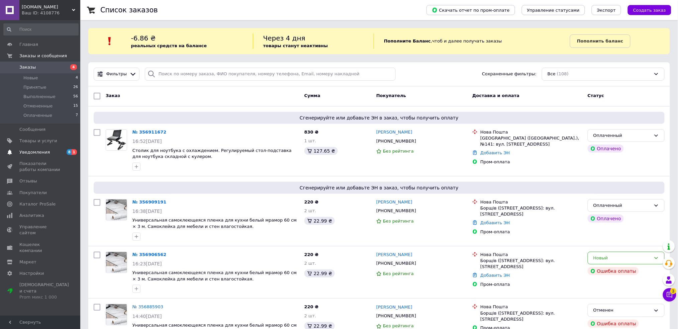
click at [57, 152] on span "Уведомления" at bounding box center [40, 152] width 43 height 6
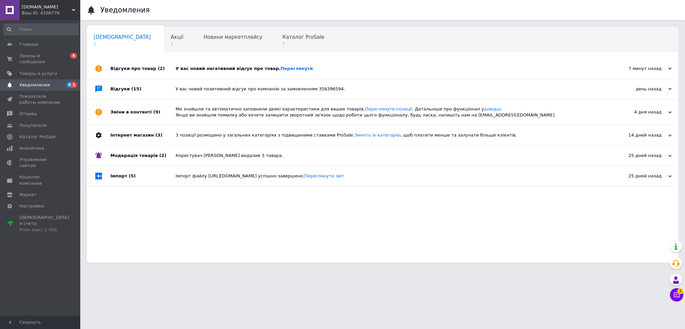
click at [189, 70] on div "У вас новий негативний відгук про товар. [GEOGRAPHIC_DATA]" at bounding box center [390, 69] width 429 height 6
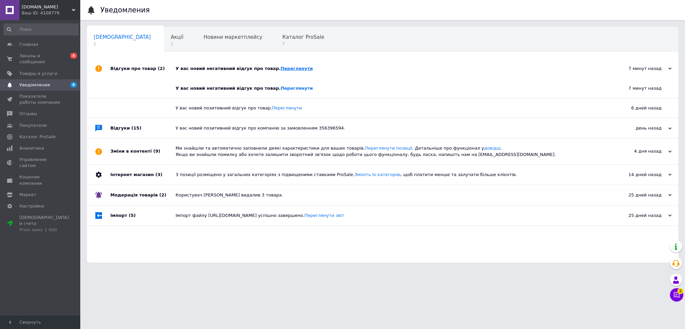
click at [281, 69] on link "Переглянути" at bounding box center [297, 68] width 32 height 5
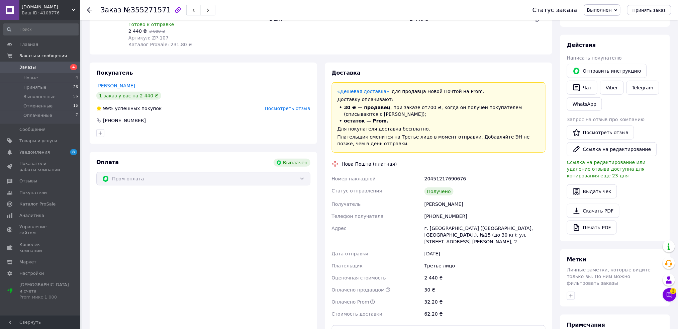
scroll to position [89, 0]
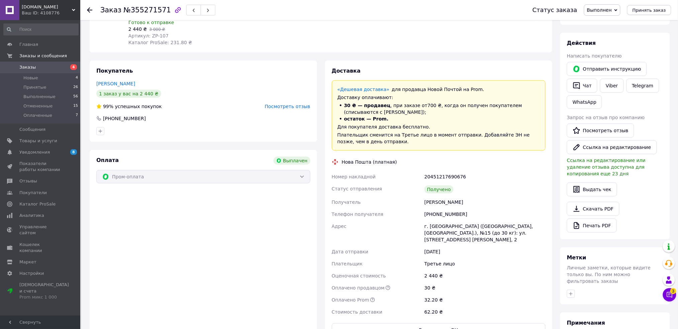
click at [300, 106] on span "Посмотреть отзыв" at bounding box center [288, 106] width 46 height 5
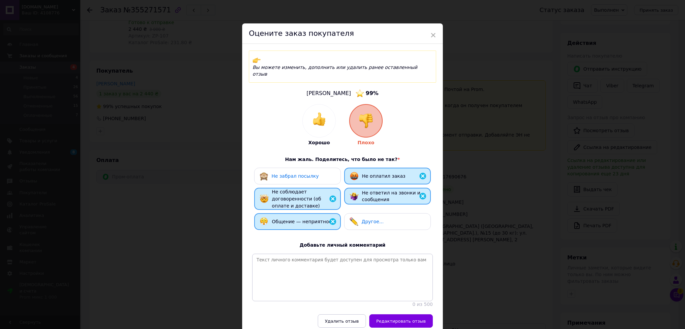
drag, startPoint x: 291, startPoint y: 165, endPoint x: 302, endPoint y: 187, distance: 24.5
click at [291, 173] on div "Не забрал посылку" at bounding box center [295, 176] width 47 height 7
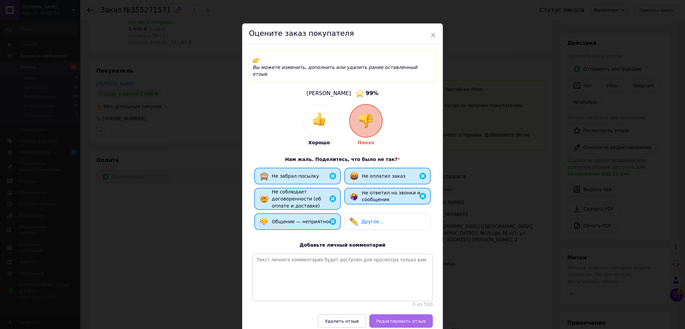
click at [412, 314] on button "Редактировать отзыв" at bounding box center [401, 320] width 64 height 13
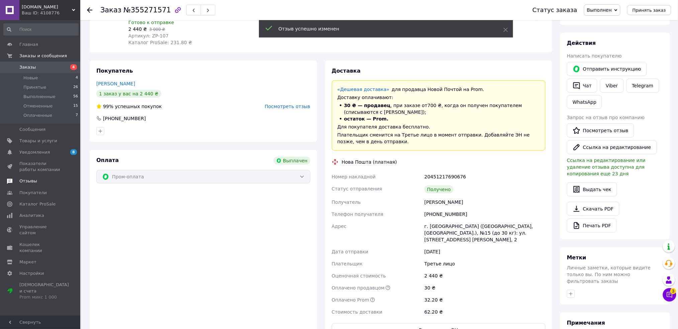
click at [34, 178] on link "Отзывы" at bounding box center [41, 180] width 82 height 11
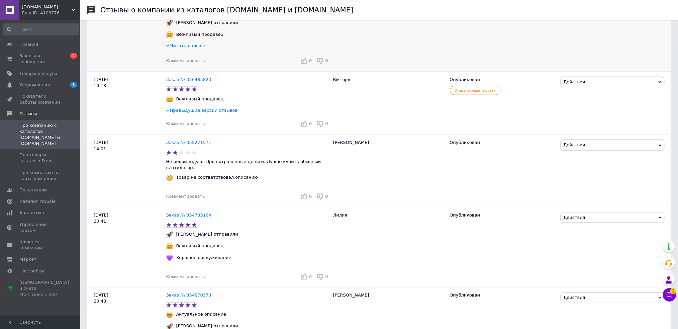
scroll to position [223, 0]
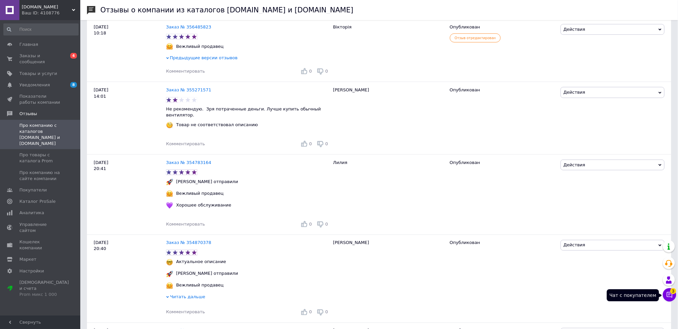
click at [676, 297] on button "Чат с покупателем 3" at bounding box center [669, 294] width 13 height 13
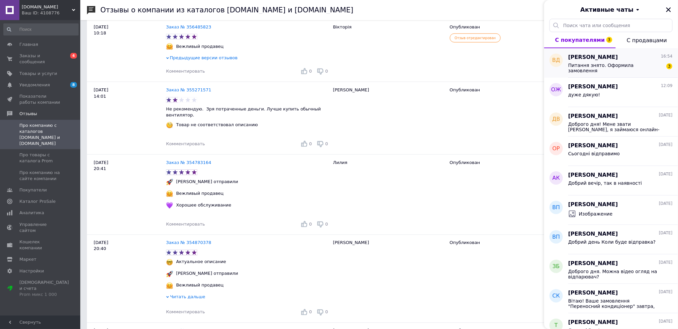
click at [611, 67] on span "Питання знято. Оформила замовлення" at bounding box center [616, 68] width 95 height 11
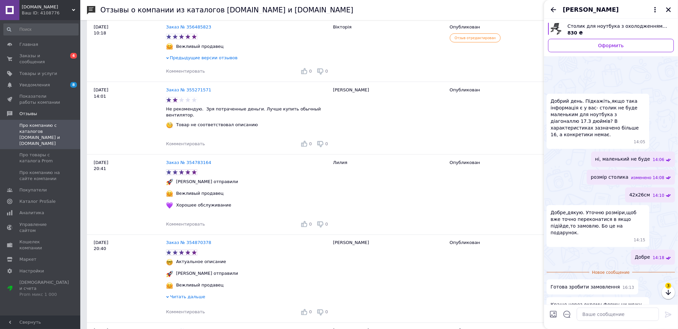
scroll to position [34, 0]
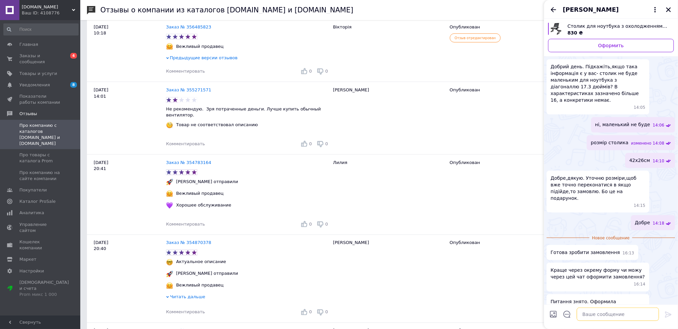
click at [616, 312] on textarea at bounding box center [618, 314] width 82 height 13
type textarea "Завтра поїде, номер ТТН напишу"
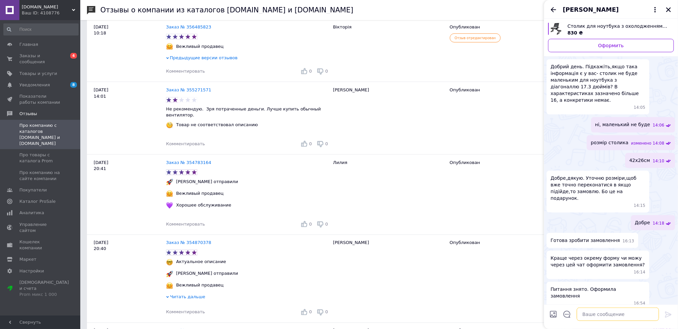
scroll to position [23, 0]
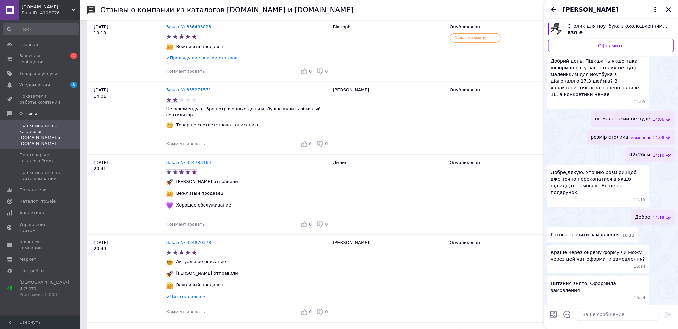
click at [668, 8] on icon "Закрыть" at bounding box center [669, 9] width 5 height 5
